Goal: Task Accomplishment & Management: Use online tool/utility

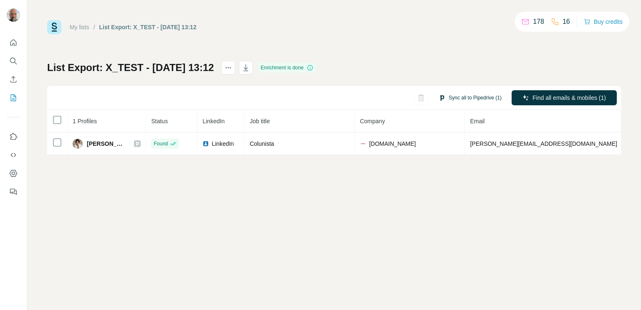
click at [474, 98] on button "Sync all to Pipedrive (1)" at bounding box center [470, 97] width 75 height 13
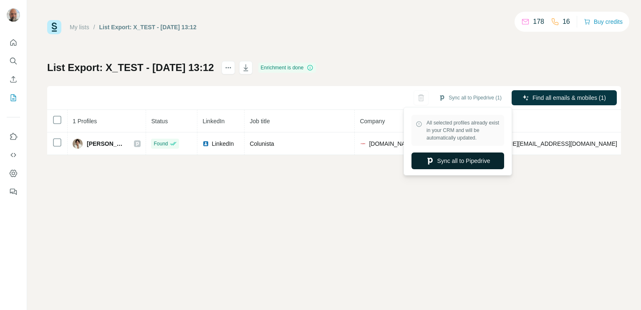
click at [460, 161] on button "Sync all to Pipedrive" at bounding box center [458, 160] width 93 height 17
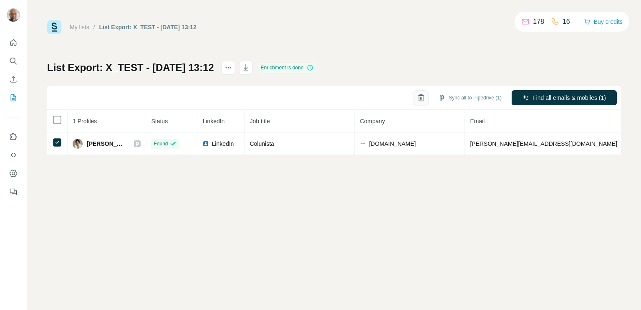
click at [420, 98] on icon "button" at bounding box center [421, 98] width 2 height 3
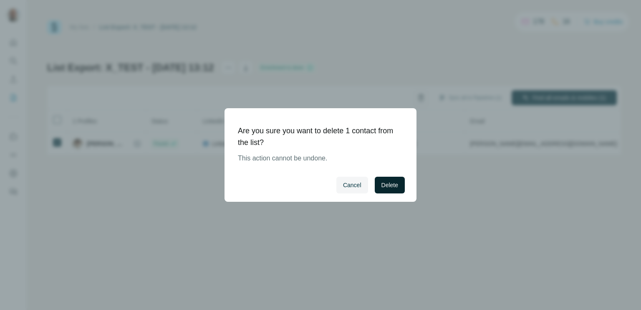
click at [389, 185] on span "Delete" at bounding box center [390, 185] width 17 height 8
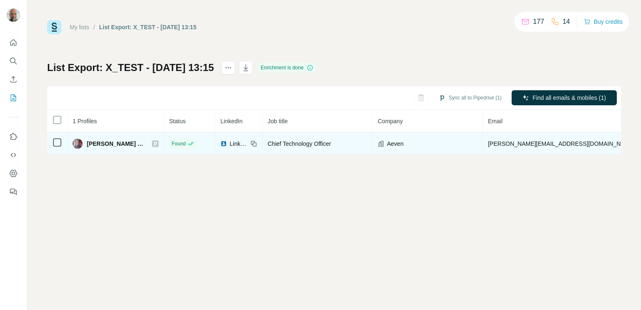
click at [62, 146] on icon at bounding box center [57, 142] width 10 height 10
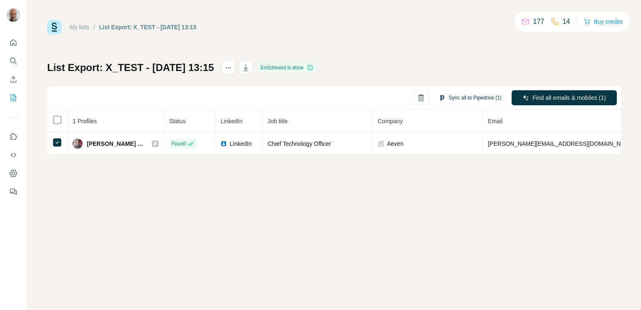
click at [466, 99] on button "Sync all to Pipedrive (1)" at bounding box center [470, 97] width 75 height 13
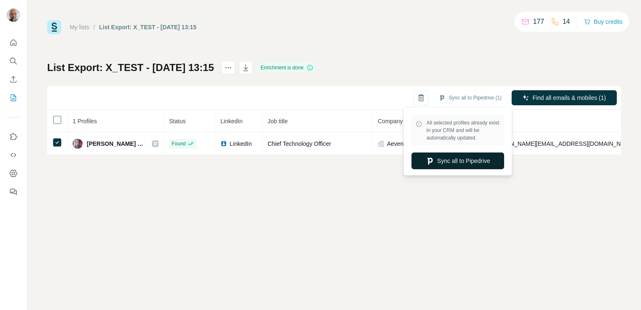
click at [453, 160] on button "Sync all to Pipedrive" at bounding box center [458, 160] width 93 height 17
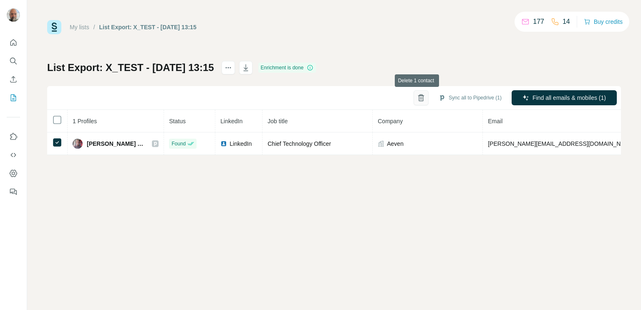
click at [417, 99] on icon "button" at bounding box center [421, 98] width 8 height 8
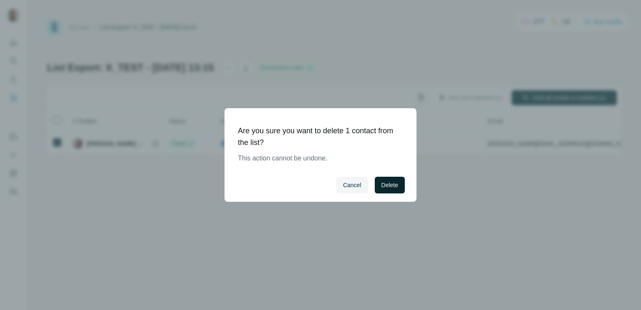
click at [387, 187] on span "Delete" at bounding box center [390, 185] width 17 height 8
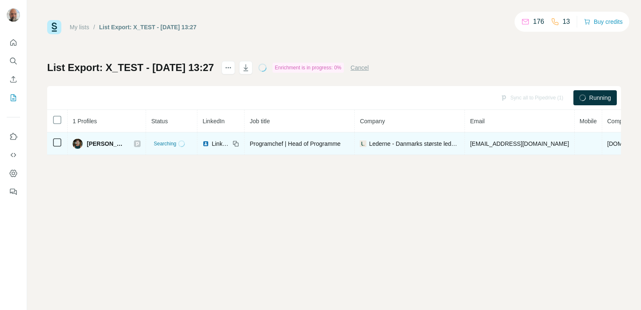
click at [63, 144] on td at bounding box center [57, 143] width 20 height 23
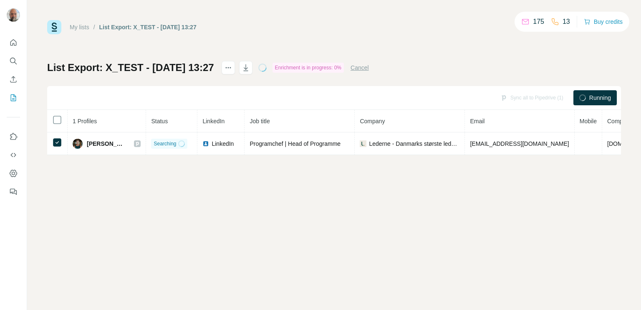
click at [512, 98] on div "Sync all to Pipedrive (1)" at bounding box center [532, 97] width 75 height 15
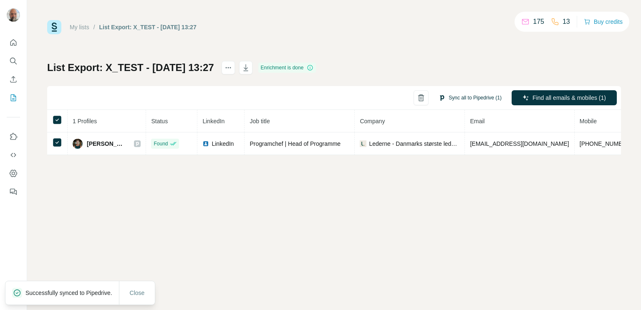
click at [466, 96] on button "Sync all to Pipedrive (1)" at bounding box center [470, 97] width 75 height 13
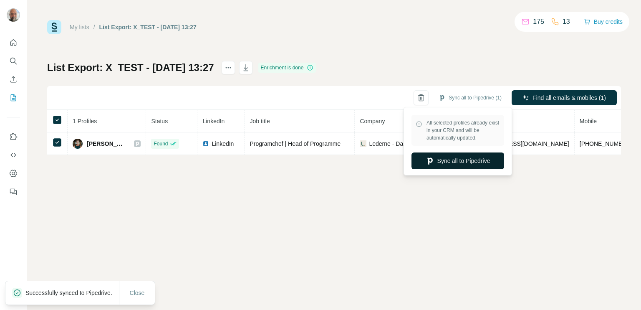
click at [454, 160] on button "Sync all to Pipedrive" at bounding box center [458, 160] width 93 height 17
